Goal: Transaction & Acquisition: Purchase product/service

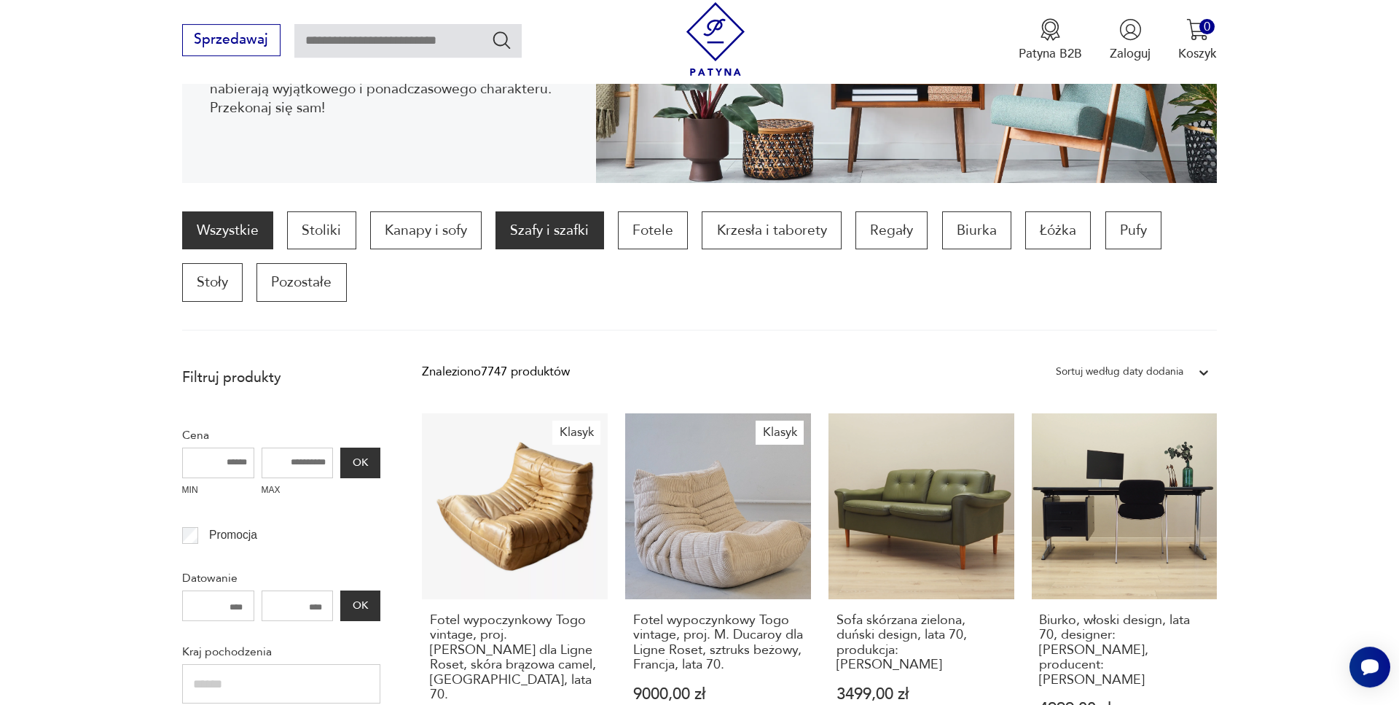
click at [557, 235] on p "Szafy i szafki" at bounding box center [550, 230] width 108 height 38
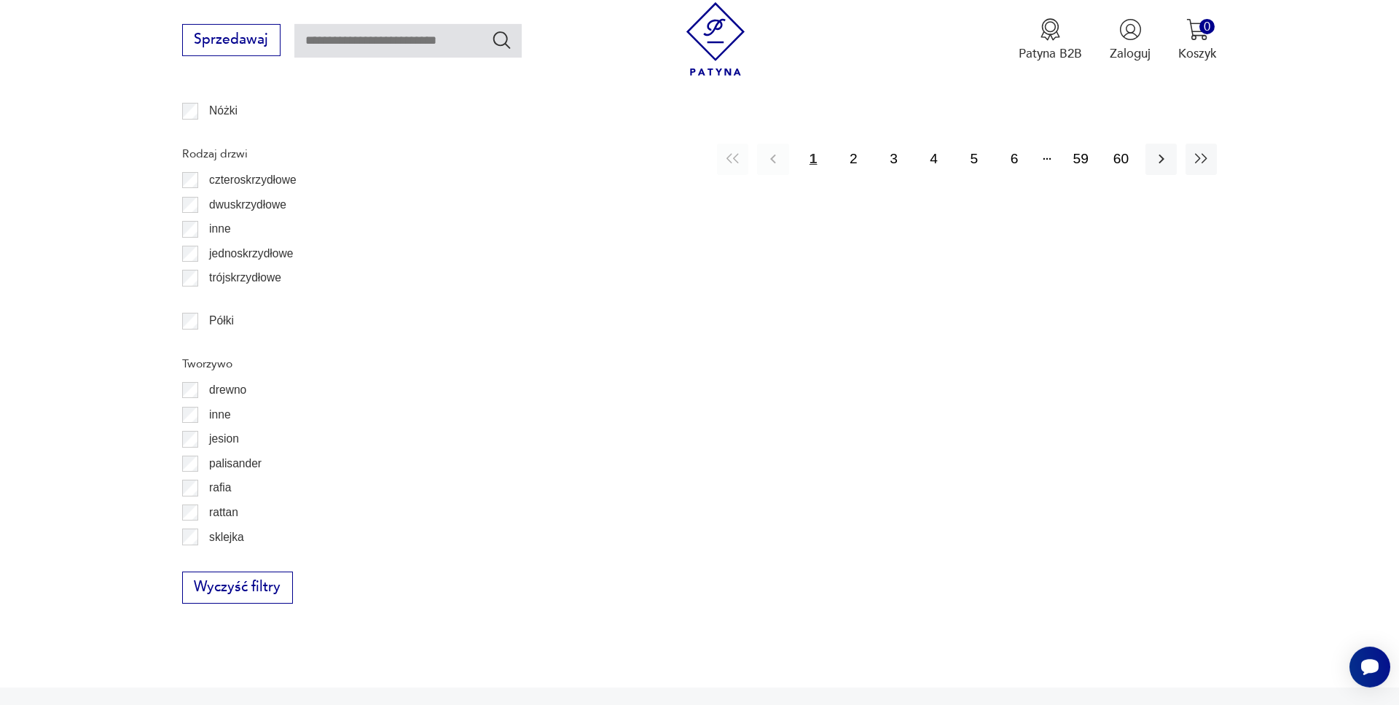
scroll to position [2120, 0]
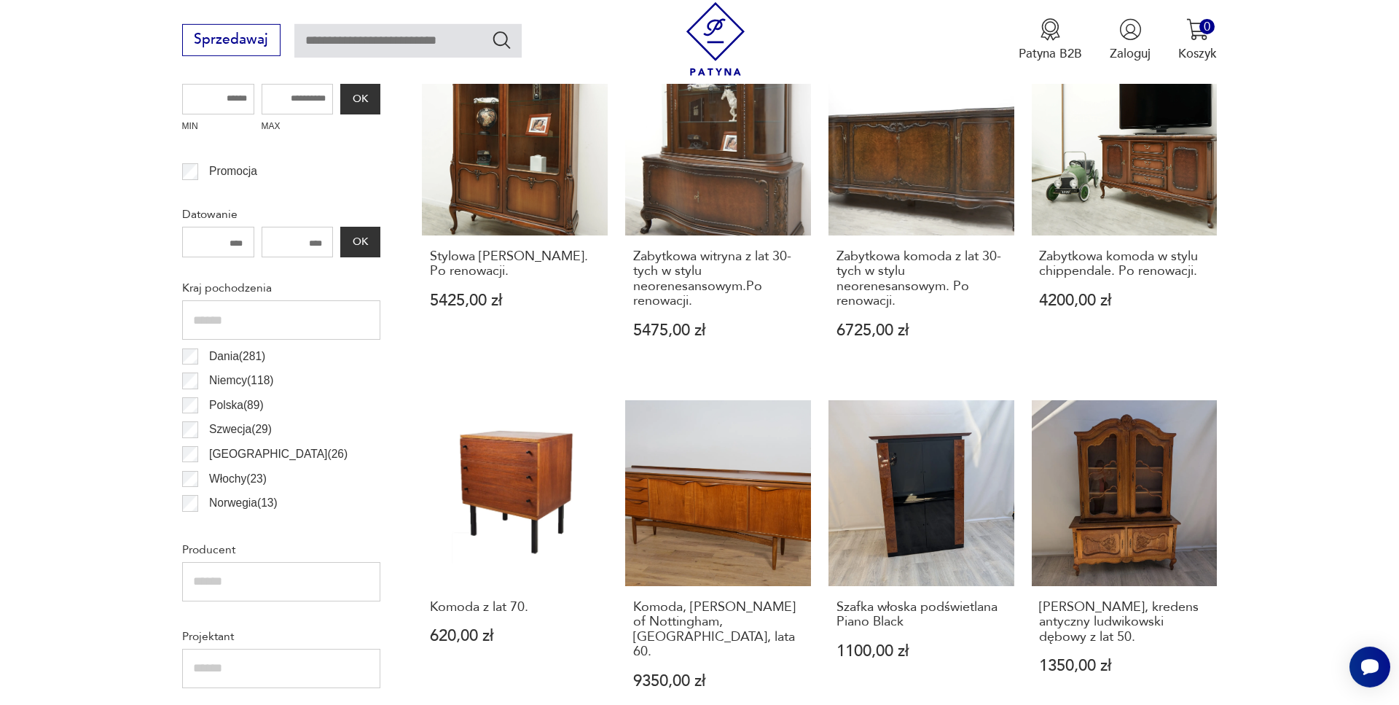
click at [231, 402] on p "Polska ( 89 )" at bounding box center [236, 405] width 55 height 19
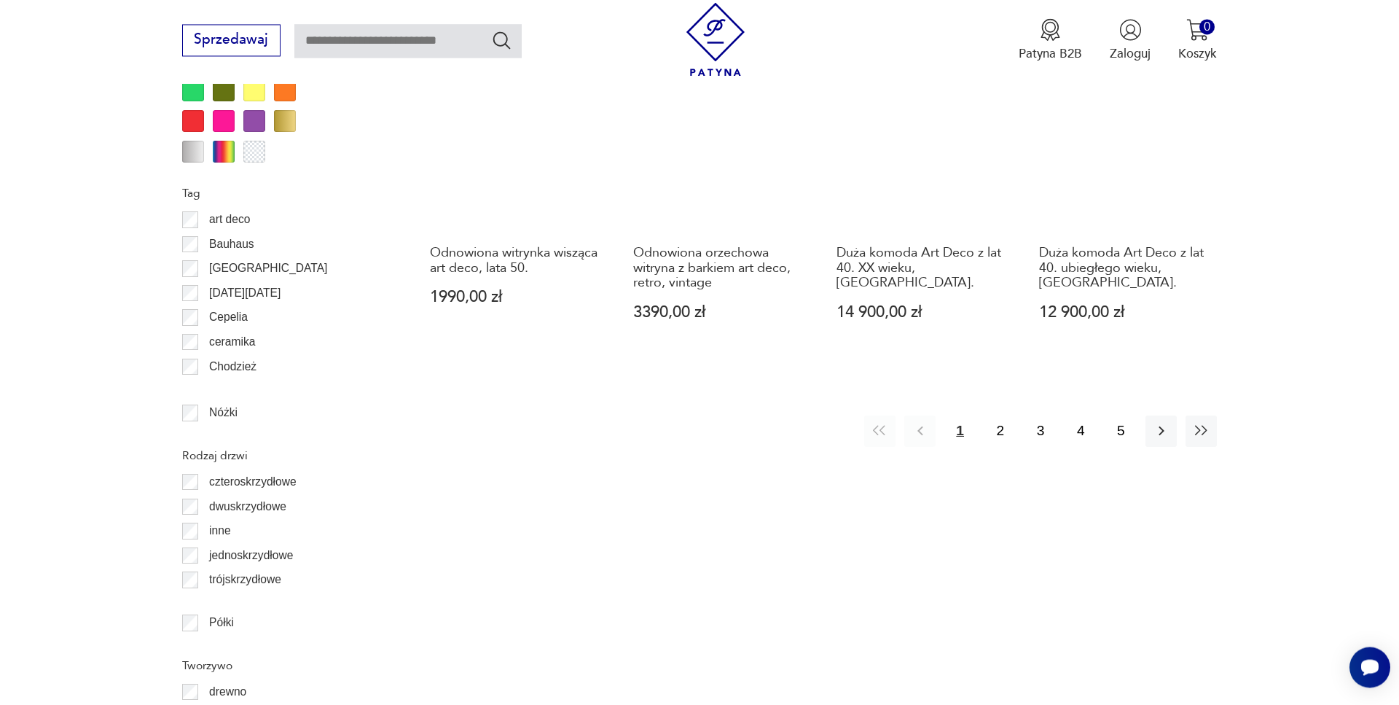
scroll to position [1757, 0]
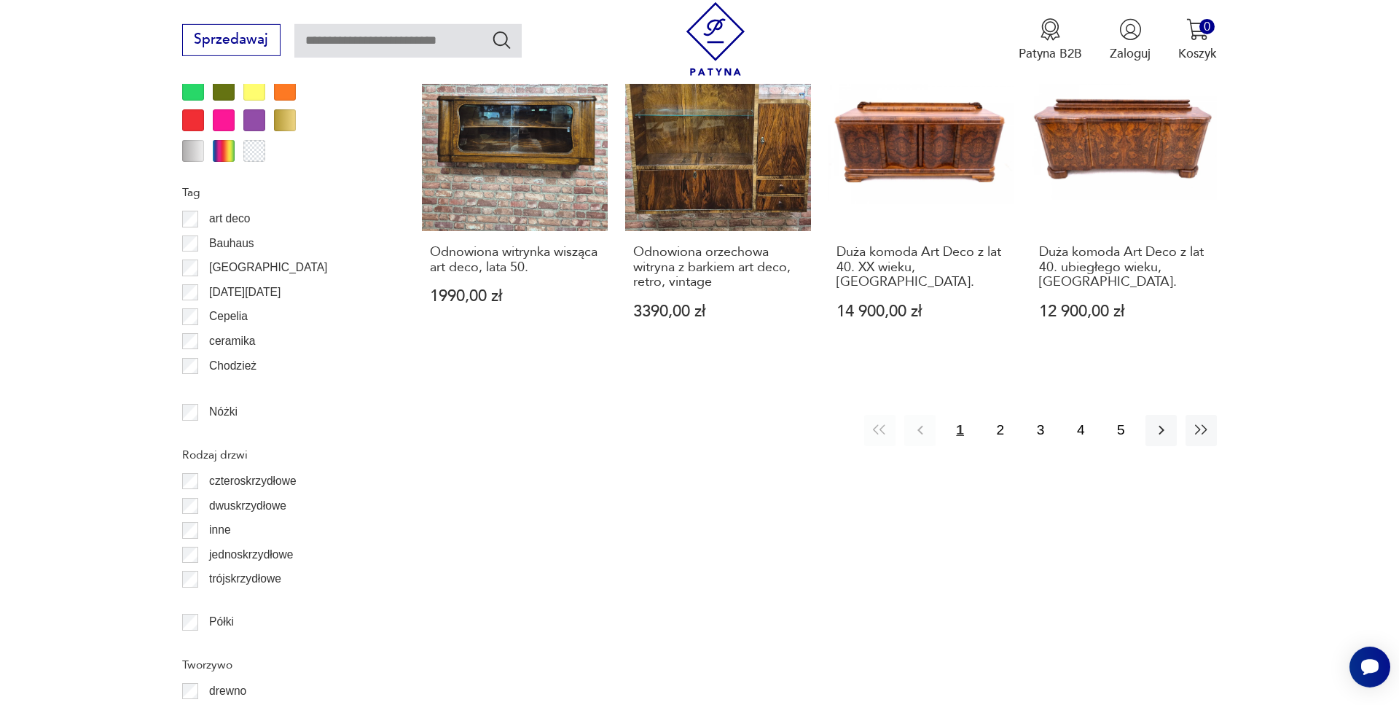
scroll to position [716, 0]
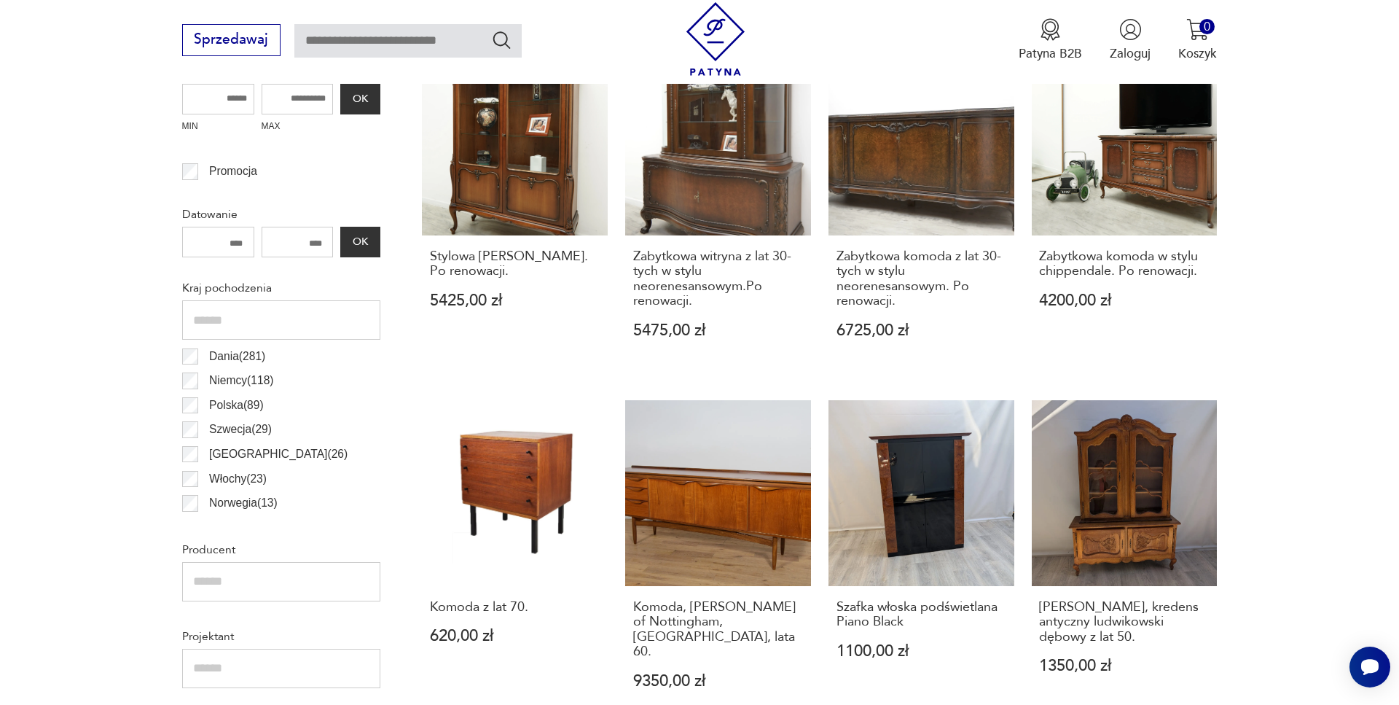
drag, startPoint x: 253, startPoint y: 240, endPoint x: 222, endPoint y: 243, distance: 30.7
click at [222, 243] on input "number" at bounding box center [218, 242] width 72 height 31
click at [232, 237] on input "number" at bounding box center [218, 242] width 72 height 31
click at [244, 246] on input "number" at bounding box center [218, 242] width 72 height 31
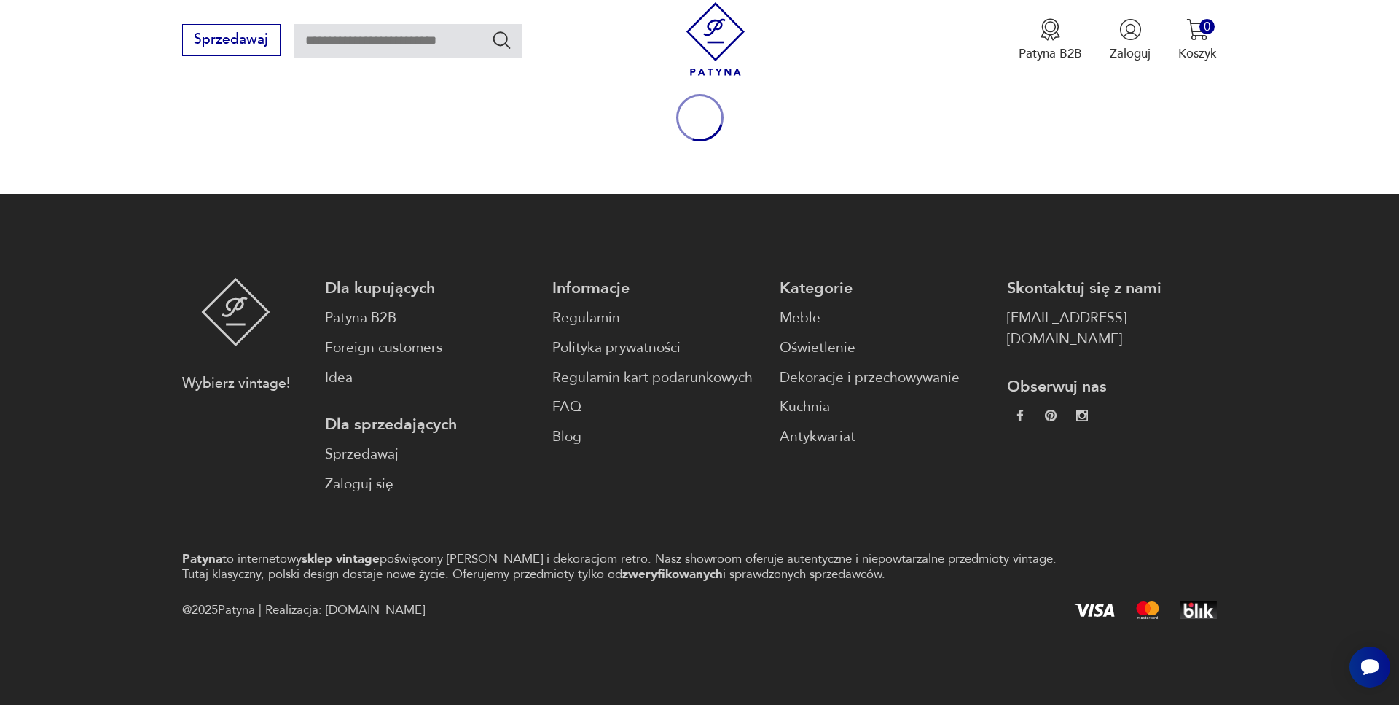
scroll to position [183, 0]
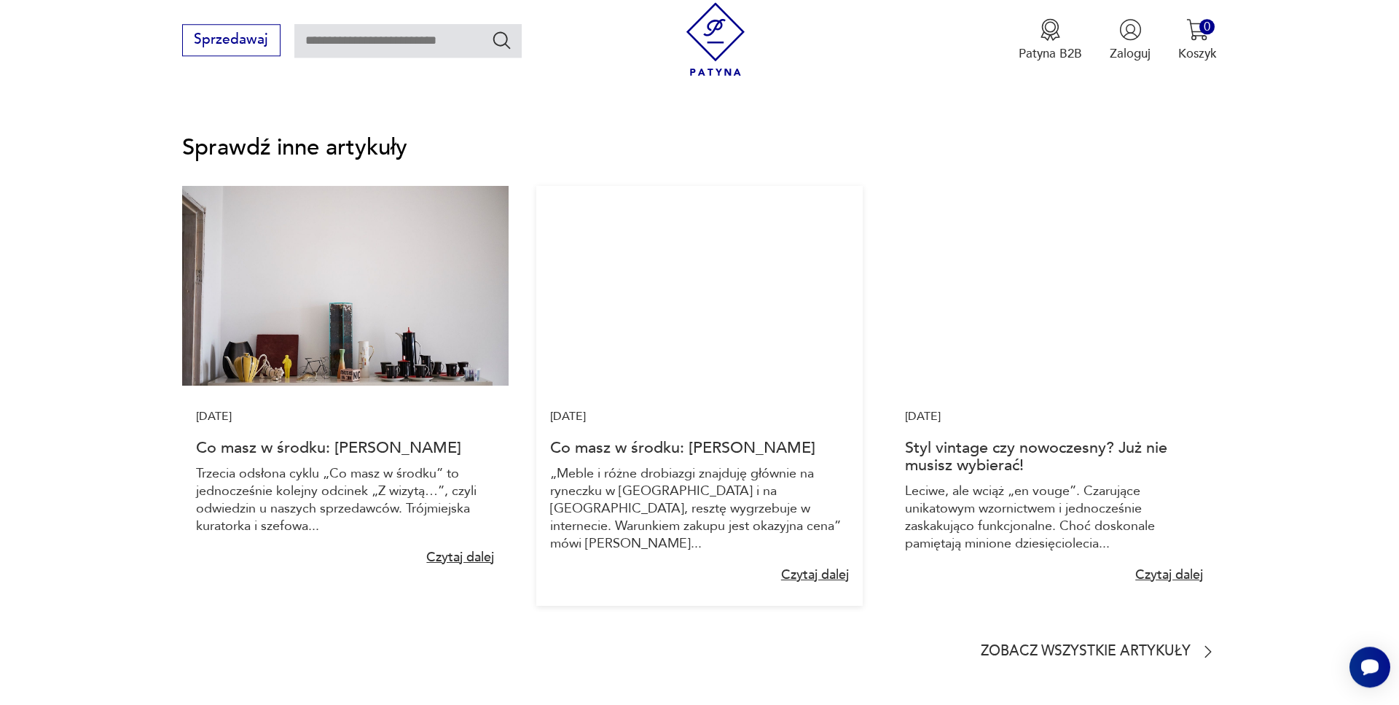
scroll to position [2081, 0]
